Goal: Transaction & Acquisition: Purchase product/service

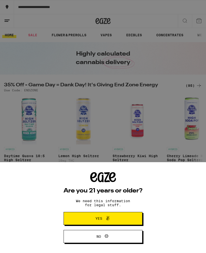
click at [103, 216] on span at bounding box center [106, 219] width 9 height 7
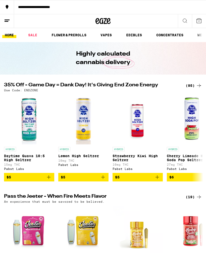
click at [74, 35] on link "FLOWER & PREROLLS" at bounding box center [69, 35] width 40 height 6
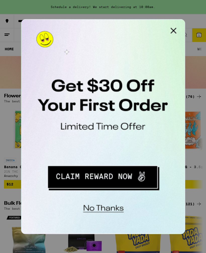
click at [85, 24] on button "Close Modal" at bounding box center [84, 24] width 10 height 10
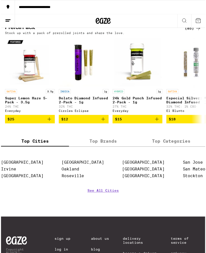
scroll to position [390, 0]
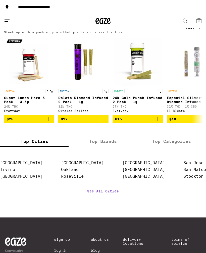
click at [86, 109] on link "[GEOGRAPHIC_DATA]" at bounding box center [143, 169] width 43 height 5
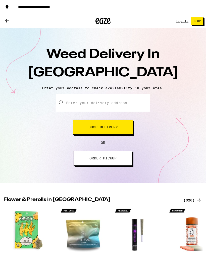
click at [0, 0] on div "No thanks" at bounding box center [0, 0] width 0 height 0
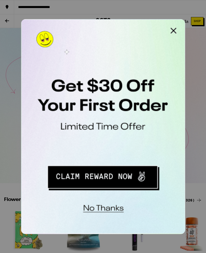
click at [64, 85] on button "Redirect to URL" at bounding box center [55, 85] width 62 height 13
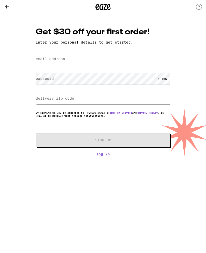
click at [47, 57] on input "email address" at bounding box center [103, 59] width 134 height 11
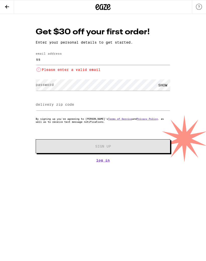
click at [50, 60] on input "ss" at bounding box center [103, 59] width 134 height 11
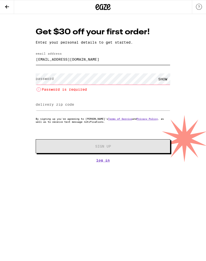
type input "sherylcpa@aol.com"
click at [46, 78] on label "password" at bounding box center [45, 79] width 18 height 4
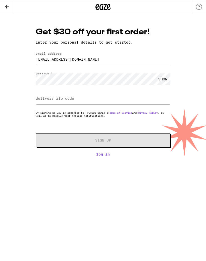
click at [48, 99] on label "delivery zip code" at bounding box center [55, 99] width 38 height 4
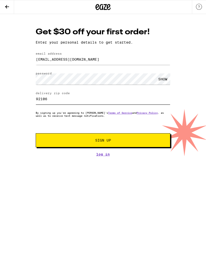
type input "92106"
click at [166, 81] on div "SHOW" at bounding box center [162, 78] width 15 height 11
click at [117, 142] on span "Sign Up" at bounding box center [103, 141] width 100 height 4
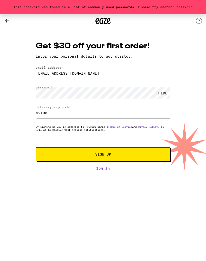
click at [111, 156] on span "Sign Up" at bounding box center [103, 155] width 100 height 4
click at [113, 155] on span "Sign Up" at bounding box center [103, 155] width 100 height 4
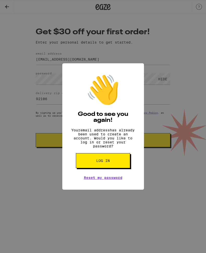
click at [103, 163] on span "Log in" at bounding box center [103, 161] width 14 height 4
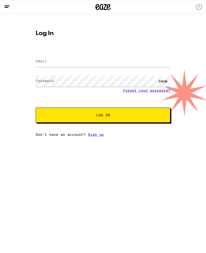
click at [46, 62] on label "Email" at bounding box center [41, 61] width 11 height 4
type input "Sherylcpa@aol.com"
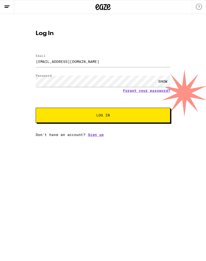
click at [125, 114] on button "Log In" at bounding box center [103, 115] width 134 height 15
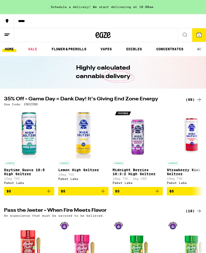
click at [73, 46] on link "FLOWER & PREROLLS" at bounding box center [69, 49] width 40 height 6
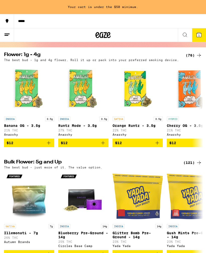
scroll to position [41, 0]
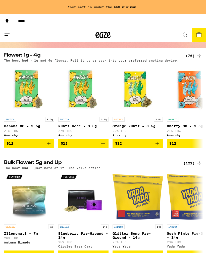
click at [194, 164] on div "(121)" at bounding box center [192, 163] width 19 height 6
click at [197, 164] on icon at bounding box center [199, 163] width 6 height 6
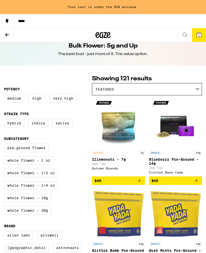
scroll to position [9, 0]
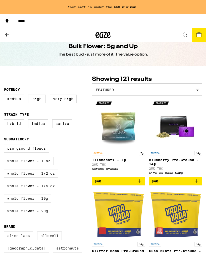
click at [17, 125] on label "Hybrid" at bounding box center [14, 124] width 20 height 9
click at [5, 121] on input "Hybrid" at bounding box center [5, 120] width 0 height 0
checkbox input "true"
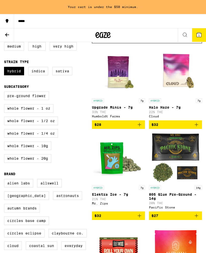
scroll to position [57, 0]
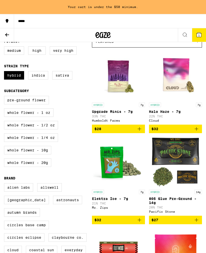
click at [185, 33] on icon at bounding box center [185, 35] width 6 height 6
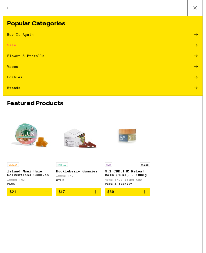
scroll to position [0, 0]
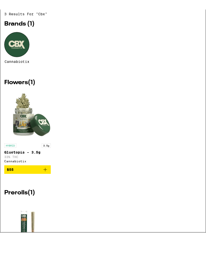
type input "Cbx"
click at [27, 112] on img "Open page for Gluetopia - 3.5g from Cannabiotix" at bounding box center [27, 125] width 46 height 50
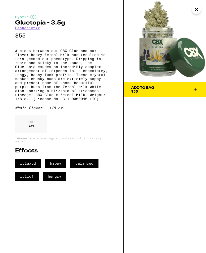
click at [197, 90] on icon at bounding box center [195, 90] width 6 height 6
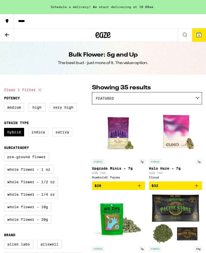
click at [198, 35] on span "2" at bounding box center [199, 35] width 2 height 3
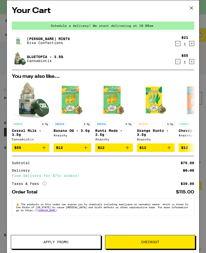
click at [178, 43] on icon "Decrement" at bounding box center [177, 44] width 5 height 6
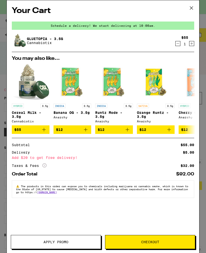
click at [30, 87] on img "Open page for Cereal Milk - 3.5g from Cannabiotix" at bounding box center [31, 83] width 38 height 38
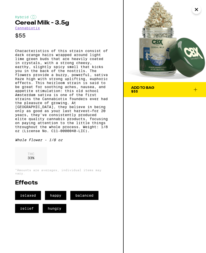
click at [198, 90] on button "Add To Bag $55" at bounding box center [164, 89] width 82 height 15
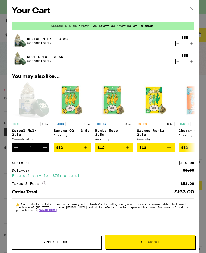
click at [46, 58] on link "Gluetopia - 3.5g" at bounding box center [45, 57] width 36 height 4
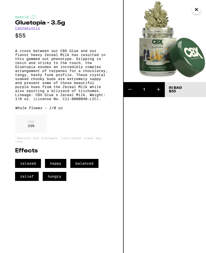
click at [197, 10] on icon "Close" at bounding box center [196, 9] width 3 height 3
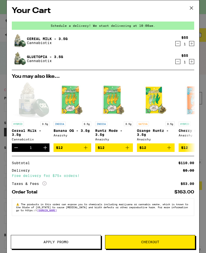
click at [45, 44] on p "Cannabiotix" at bounding box center [47, 43] width 41 height 4
click at [42, 40] on link "Cereal Milk - 3.5g" at bounding box center [47, 39] width 41 height 4
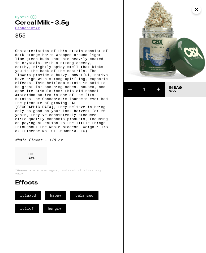
click at [196, 9] on icon "Close" at bounding box center [196, 9] width 3 height 3
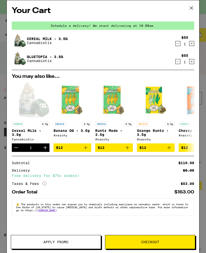
click at [178, 64] on icon "Decrement" at bounding box center [177, 62] width 5 height 6
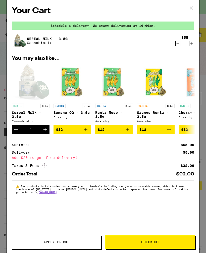
click at [46, 168] on icon "More Info" at bounding box center [44, 166] width 4 height 4
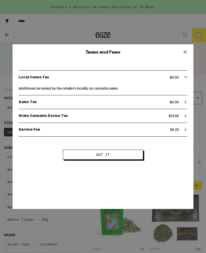
click at [184, 52] on icon at bounding box center [184, 51] width 3 height 3
